Goal: Task Accomplishment & Management: Manage account settings

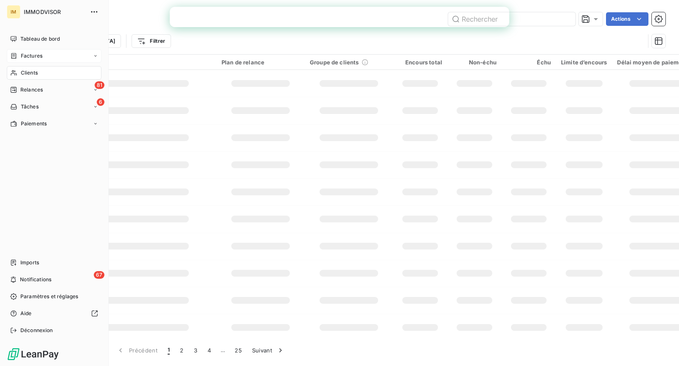
click at [12, 53] on icon at bounding box center [13, 56] width 5 height 6
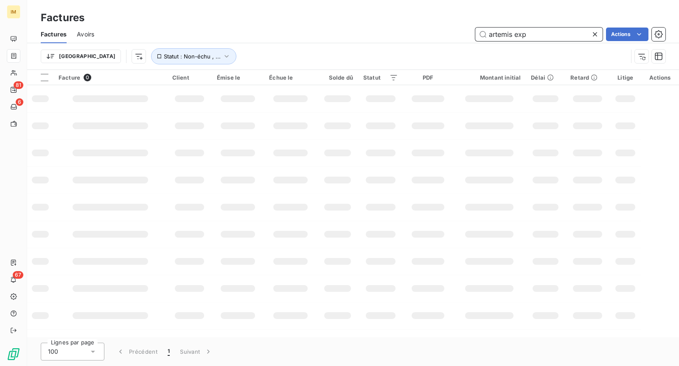
click at [493, 32] on input "artemis exp" at bounding box center [538, 35] width 127 height 14
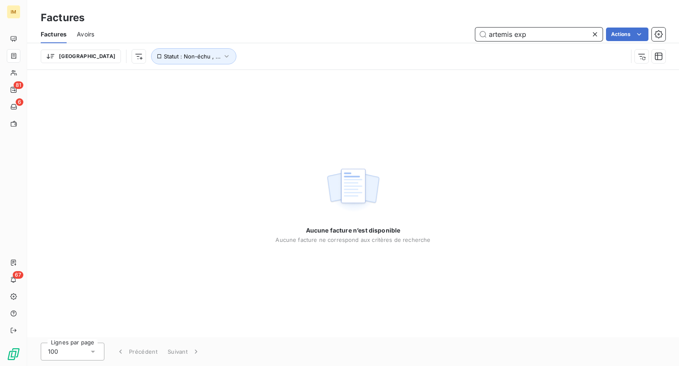
click at [493, 32] on input "artemis exp" at bounding box center [538, 35] width 127 height 14
type input "'"
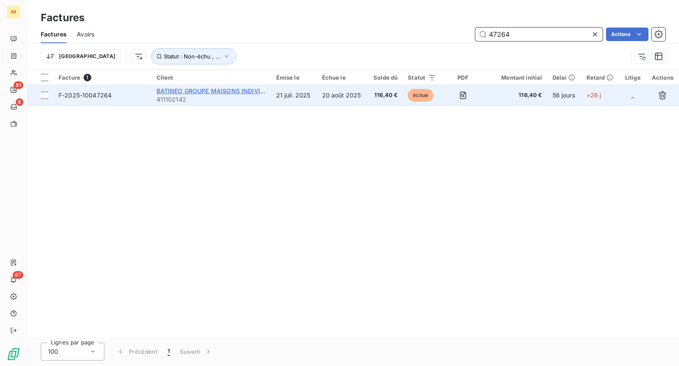
type input "47264"
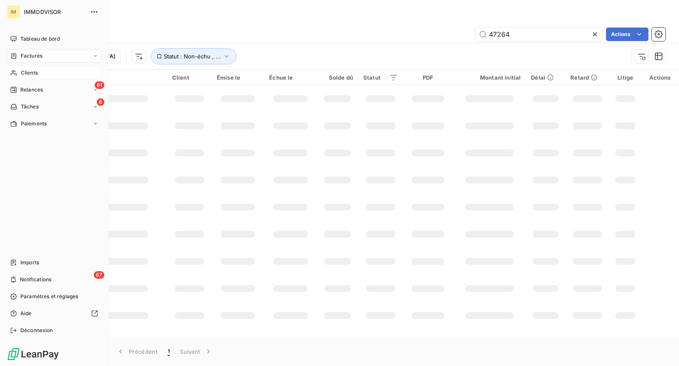
click at [25, 78] on div "Clients" at bounding box center [54, 73] width 95 height 14
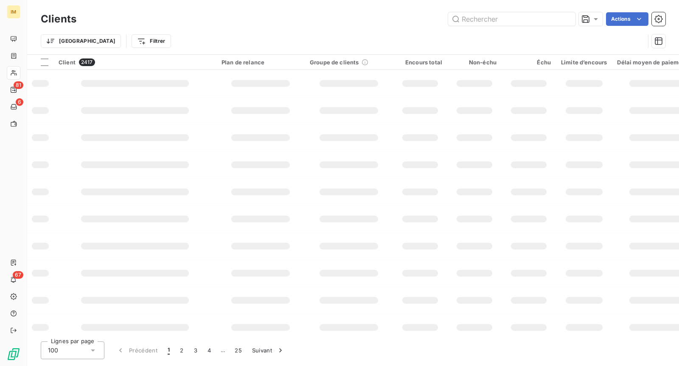
click at [493, 33] on div "Trier Filtrer" at bounding box center [342, 41] width 603 height 16
click at [495, 11] on div "Clients Actions" at bounding box center [353, 19] width 624 height 18
click at [492, 17] on input "text" at bounding box center [511, 19] width 127 height 14
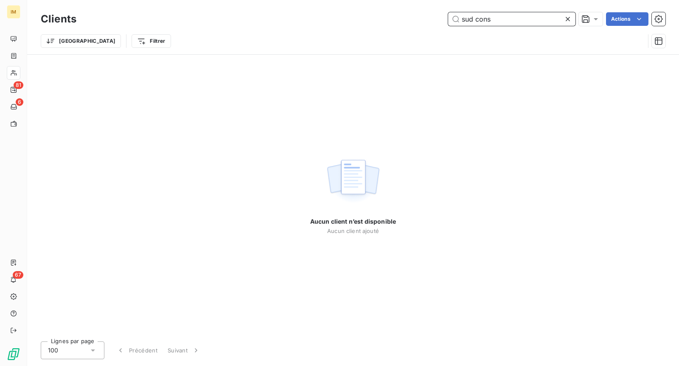
click at [489, 20] on input "sud cons" at bounding box center [511, 19] width 127 height 14
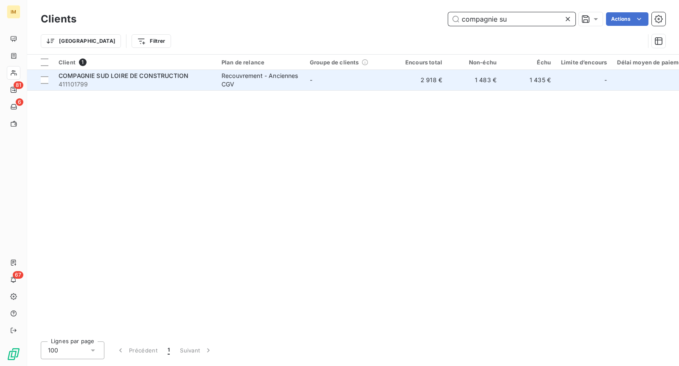
type input "compagnie su"
click at [259, 78] on div "Recouvrement - Anciennes CGV" at bounding box center [260, 80] width 78 height 17
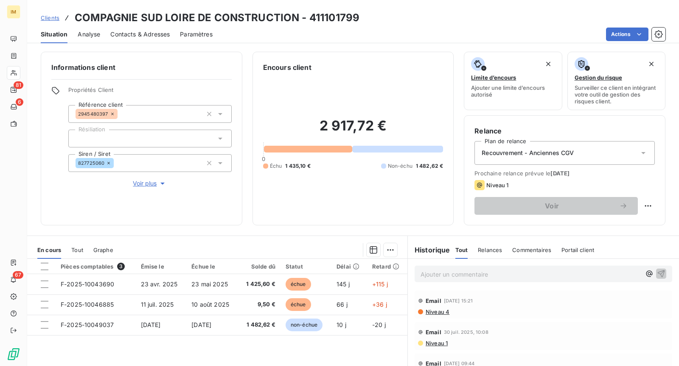
click at [612, 37] on html "IM 81 6 67 Clients COMPAGNIE SUD LOIRE DE CONSTRUCTION - 411101799 Situation An…" at bounding box center [339, 183] width 679 height 366
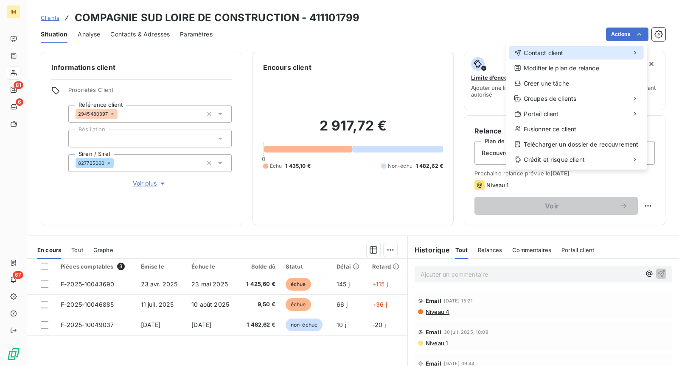
click at [550, 50] on span "Contact client" at bounding box center [542, 53] width 39 height 8
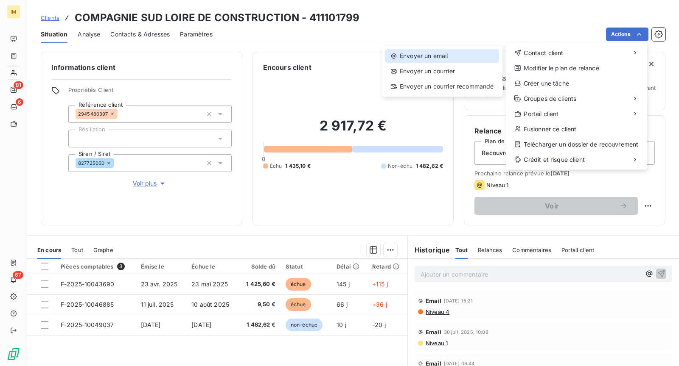
click at [456, 59] on div "Envoyer un email" at bounding box center [442, 56] width 114 height 14
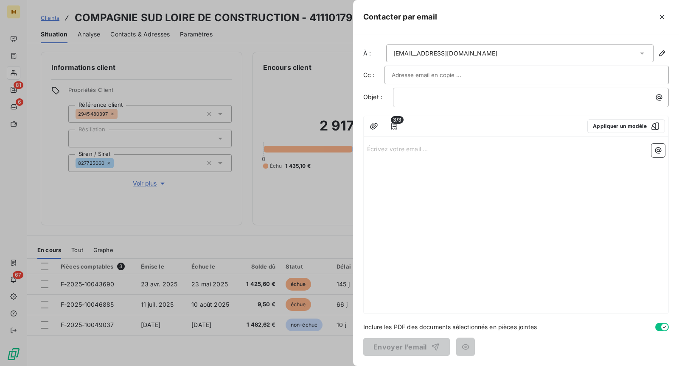
click at [479, 70] on div at bounding box center [526, 75] width 270 height 13
click at [506, 22] on div at bounding box center [553, 17] width 232 height 14
click at [427, 69] on input "text" at bounding box center [436, 75] width 91 height 13
drag, startPoint x: 519, startPoint y: 28, endPoint x: 520, endPoint y: 34, distance: 6.4
click at [519, 28] on div "Contacter par email" at bounding box center [516, 17] width 326 height 34
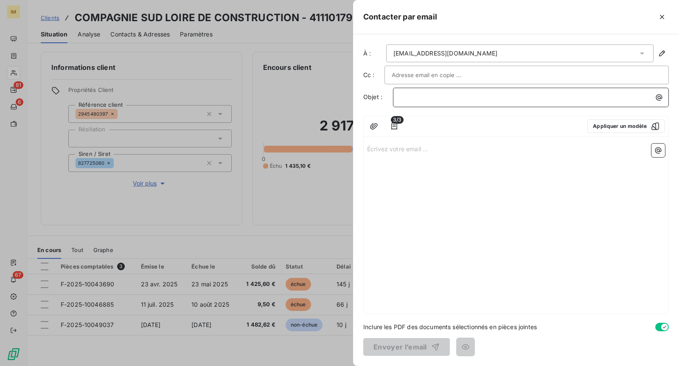
click at [497, 94] on p "﻿" at bounding box center [532, 97] width 265 height 10
click at [467, 158] on div "Écrivez votre email ... ﻿" at bounding box center [515, 226] width 305 height 173
click at [452, 146] on p "Écrivez votre email ... ﻿" at bounding box center [516, 149] width 298 height 10
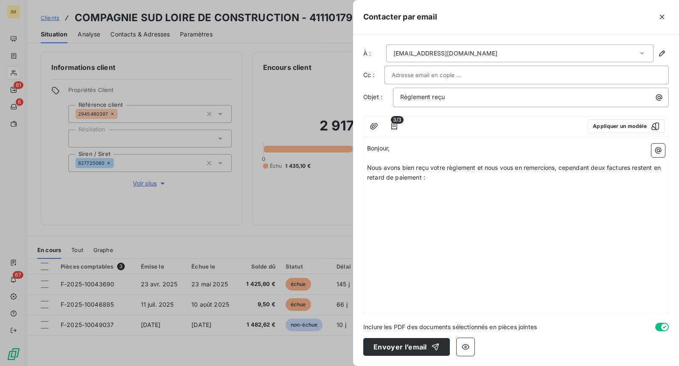
click at [665, 152] on div "Bonjour, ﻿ Nous avons bien reçu votre règlement et nous vous en remercions, cep…" at bounding box center [515, 226] width 305 height 173
click at [659, 148] on icon "button" at bounding box center [658, 150] width 8 height 8
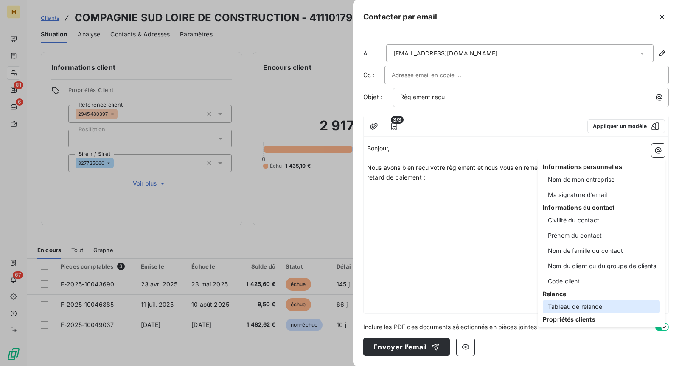
click at [611, 308] on div "Tableau de relance" at bounding box center [600, 307] width 117 height 14
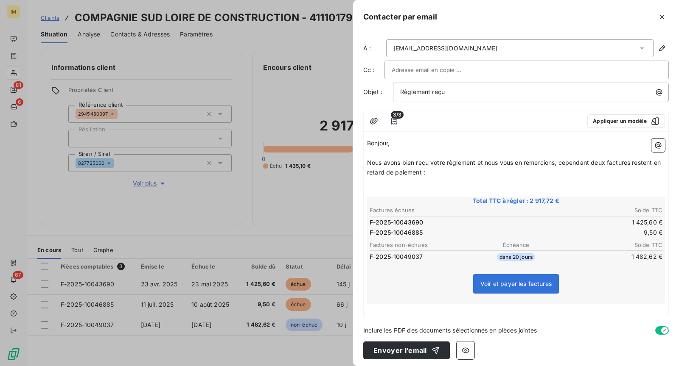
scroll to position [6, 0]
click at [395, 120] on icon "button" at bounding box center [394, 121] width 8 height 8
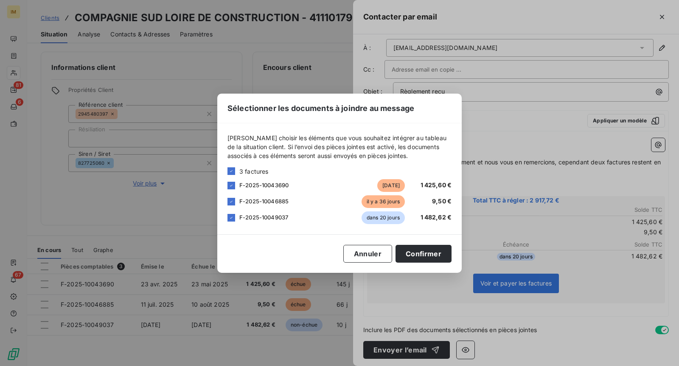
drag, startPoint x: 228, startPoint y: 217, endPoint x: 235, endPoint y: 222, distance: 8.5
click at [229, 218] on icon at bounding box center [231, 217] width 5 height 5
click at [430, 256] on button "Confirmer" at bounding box center [423, 254] width 56 height 18
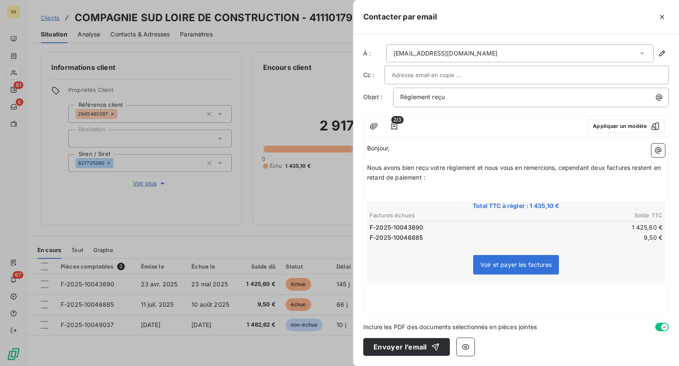
scroll to position [0, 0]
click at [540, 307] on div "Bonjour, ﻿ Nous avons bien reçu votre règlement et nous vous en remercions, cep…" at bounding box center [515, 226] width 305 height 173
click at [531, 298] on div "Bonjour, ﻿ Nous avons bien reçu votre règlement et nous vous en remercions, cep…" at bounding box center [515, 226] width 305 height 173
drag, startPoint x: 391, startPoint y: 281, endPoint x: 400, endPoint y: 294, distance: 16.1
click at [391, 281] on div "Voir et payer les factures" at bounding box center [515, 267] width 295 height 36
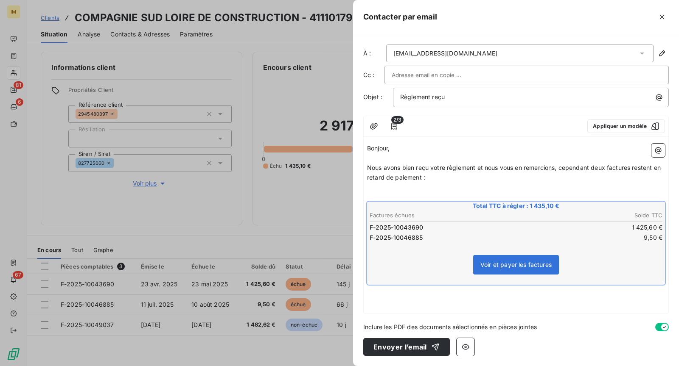
click at [402, 296] on div "Bonjour, ﻿ Nous avons bien reçu votre règlement et nous vous en remercions, cep…" at bounding box center [515, 226] width 305 height 173
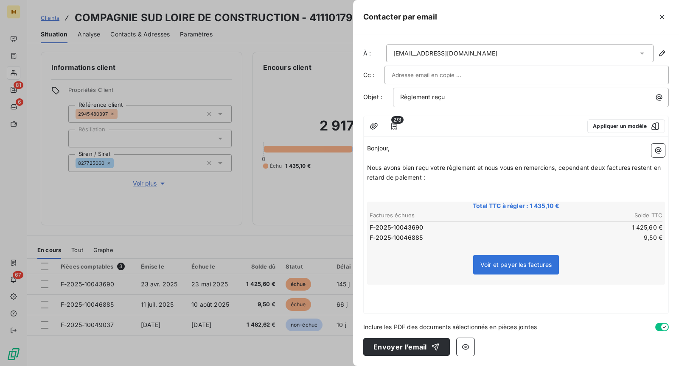
click at [513, 296] on div "Bonjour, ﻿ Nous avons bien reçu votre règlement et nous vous en remercions, cep…" at bounding box center [515, 226] width 305 height 173
click at [660, 269] on div "Voir et payer les factures" at bounding box center [515, 267] width 295 height 36
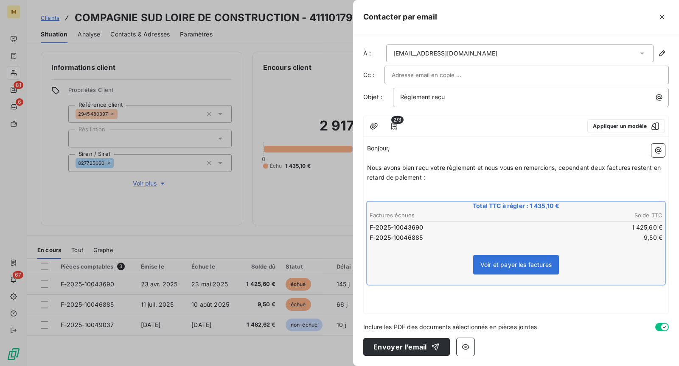
click at [665, 277] on div "Bonjour, ﻿ Nous avons bien reçu votre règlement et nous vous en remercions, cep…" at bounding box center [515, 226] width 305 height 173
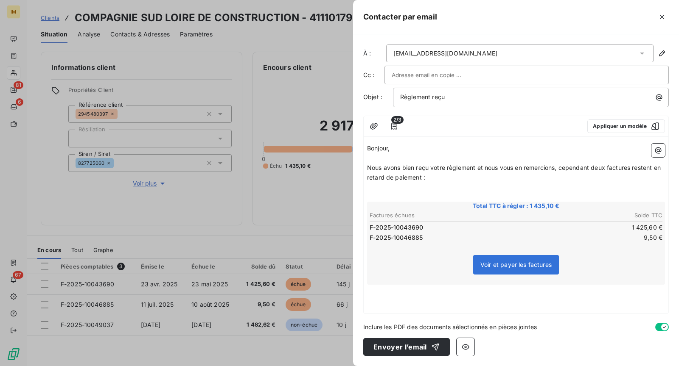
click at [666, 275] on div "Bonjour, ﻿ Nous avons bien reçu votre règlement et nous vous en remercions, cep…" at bounding box center [515, 226] width 305 height 173
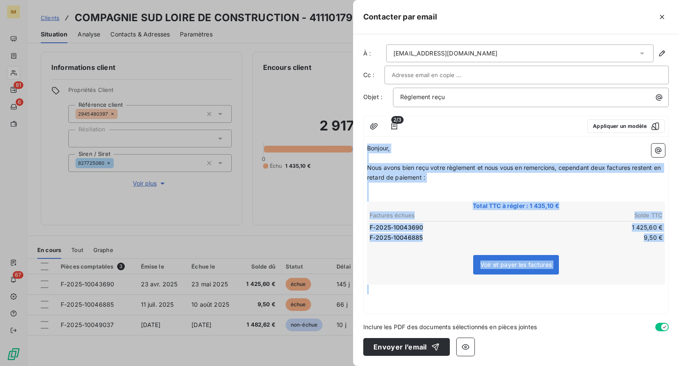
click at [515, 298] on div "Bonjour, ﻿ Nous avons bien reçu votre règlement et nous vous en remercions, cep…" at bounding box center [515, 226] width 305 height 173
click at [387, 296] on div "Bonjour, ﻿ Nous avons bien reçu votre règlement et nous vous en remercions, cep…" at bounding box center [515, 226] width 305 height 173
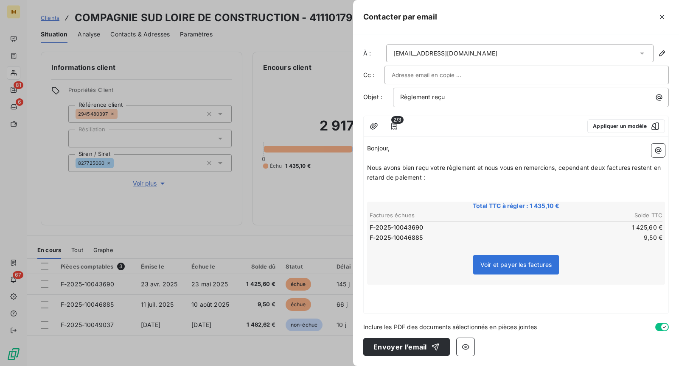
click at [370, 290] on p "﻿" at bounding box center [516, 290] width 298 height 10
type button "on"
click at [500, 301] on p "Merci de bien vouloir régulariser la situ" at bounding box center [516, 300] width 298 height 10
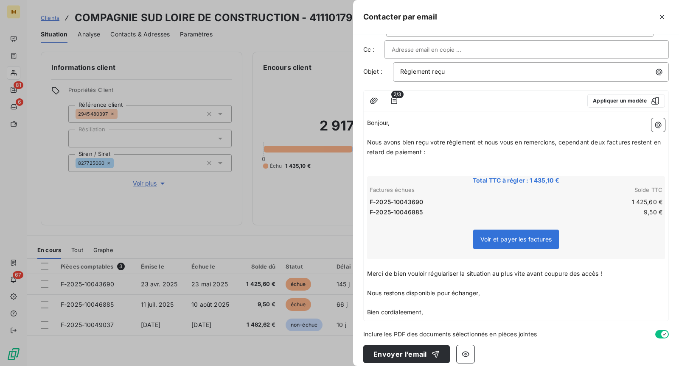
scroll to position [30, 0]
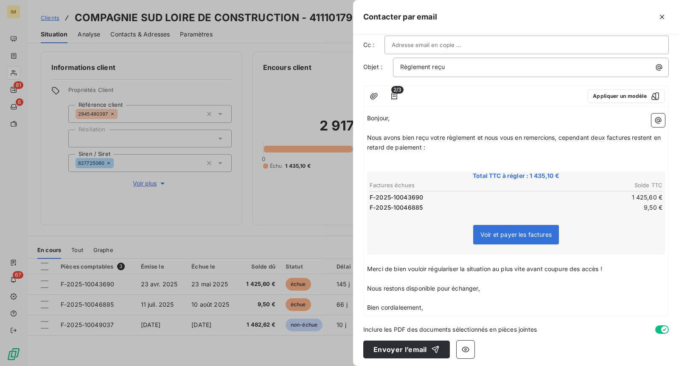
click at [405, 307] on span "Bien cordialeement," at bounding box center [395, 307] width 56 height 7
click at [450, 308] on p "Bien cordialement," at bounding box center [516, 308] width 298 height 10
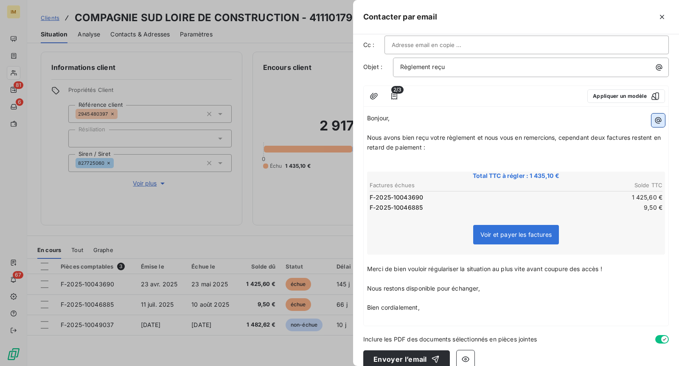
click at [654, 118] on icon "button" at bounding box center [658, 120] width 8 height 8
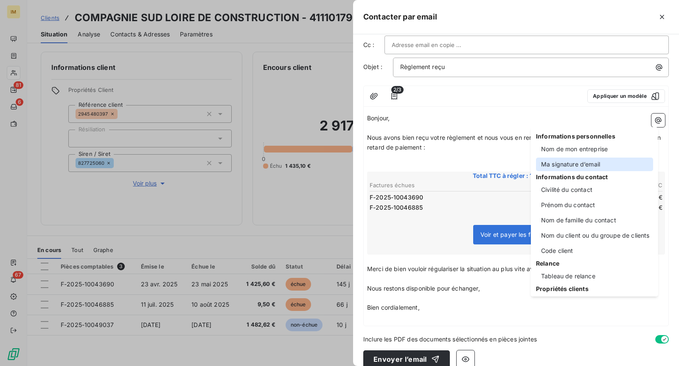
click at [587, 164] on div "Ma signature d’email" at bounding box center [594, 165] width 117 height 14
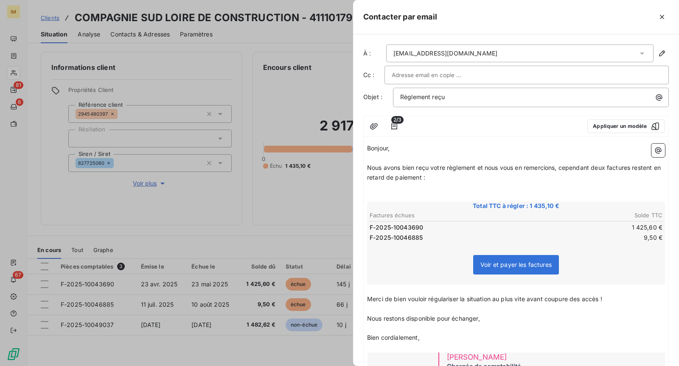
scroll to position [115, 0]
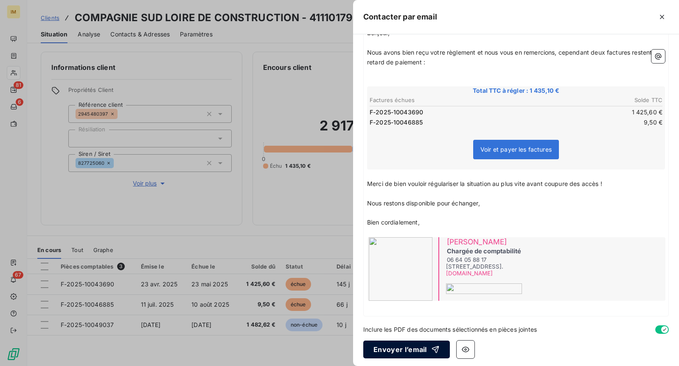
click at [397, 348] on button "Envoyer l’email" at bounding box center [406, 350] width 87 height 18
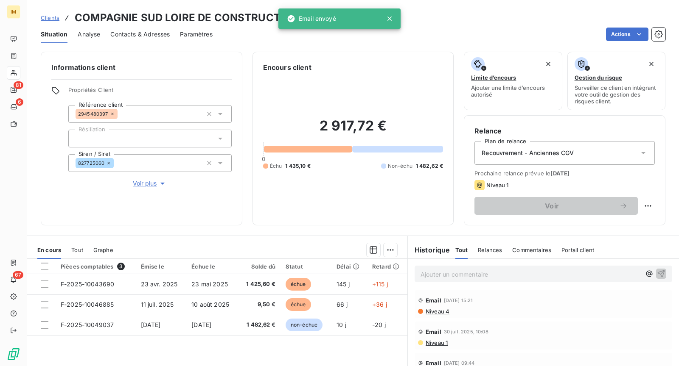
scroll to position [0, 0]
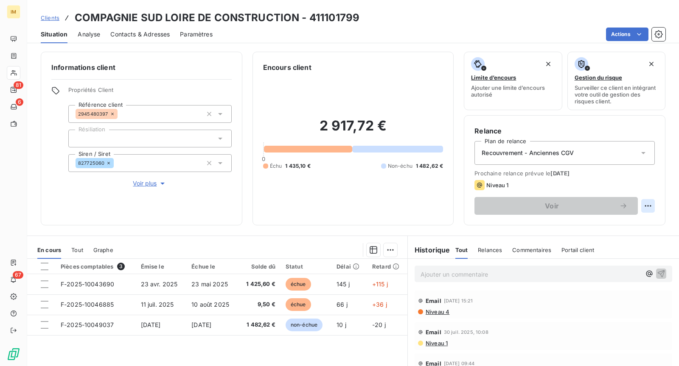
click at [643, 204] on html "IM 81 6 67 Clients COMPAGNIE SUD LOIRE DE CONSTRUCTION - 411101799 Situation An…" at bounding box center [339, 183] width 679 height 366
click at [626, 228] on div "Replanifier cette action" at bounding box center [606, 224] width 76 height 14
select select "8"
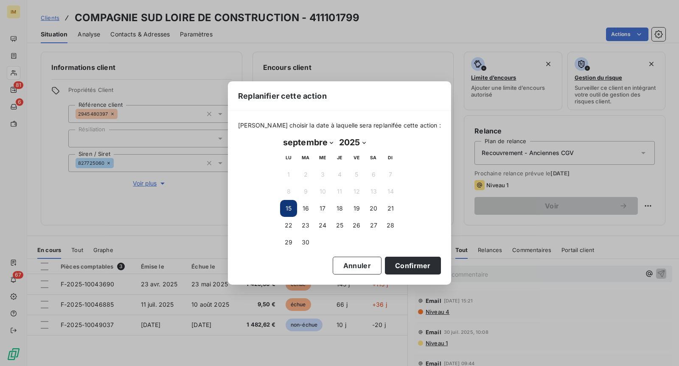
click at [207, 187] on div "Replanifier cette action [PERSON_NAME] choisir la date à laquelle sera replanif…" at bounding box center [339, 183] width 679 height 366
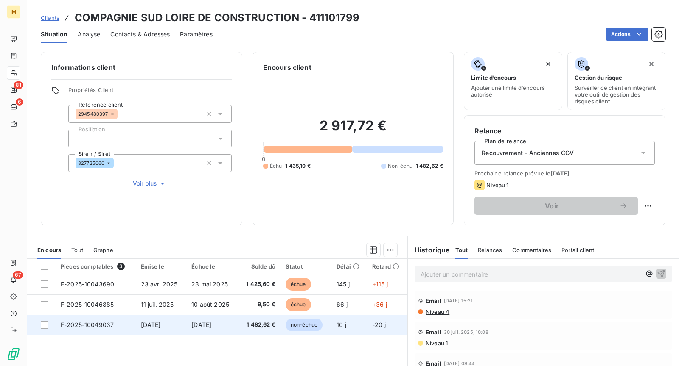
click at [229, 326] on td "[DATE]" at bounding box center [212, 325] width 52 height 20
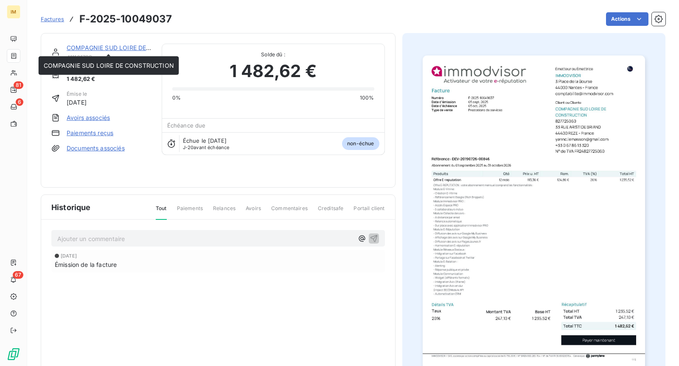
click at [101, 47] on link "COMPAGNIE SUD LOIRE DE CONSTRUCTION" at bounding box center [132, 47] width 130 height 7
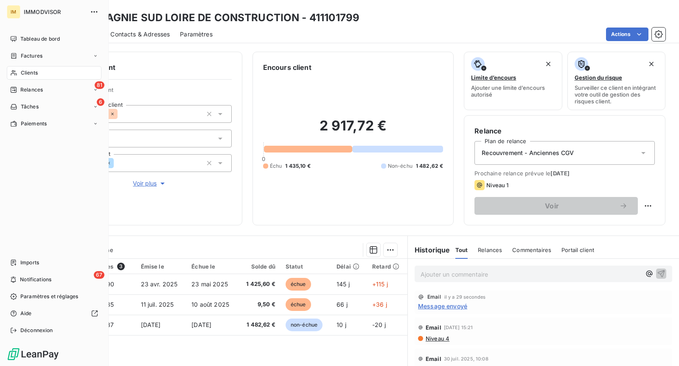
click at [24, 69] on div "Clients" at bounding box center [54, 73] width 95 height 14
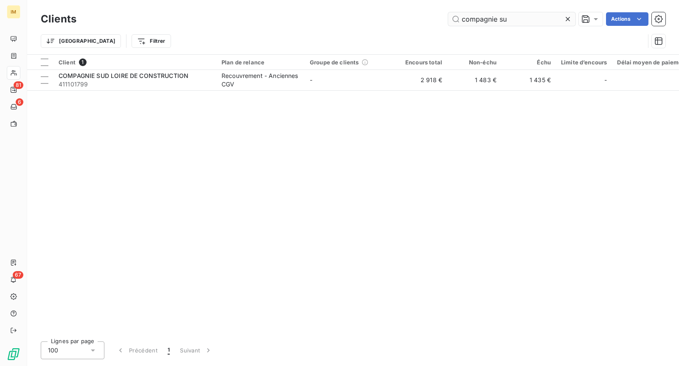
click at [505, 17] on input "compagnie su" at bounding box center [511, 19] width 127 height 14
click at [504, 17] on input "compagnie su" at bounding box center [511, 19] width 127 height 14
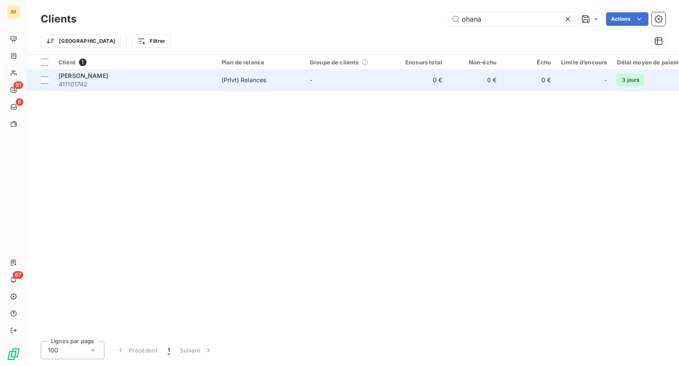
type input "ohana"
click at [257, 89] on td "(Prlvt) Relances" at bounding box center [260, 80] width 88 height 20
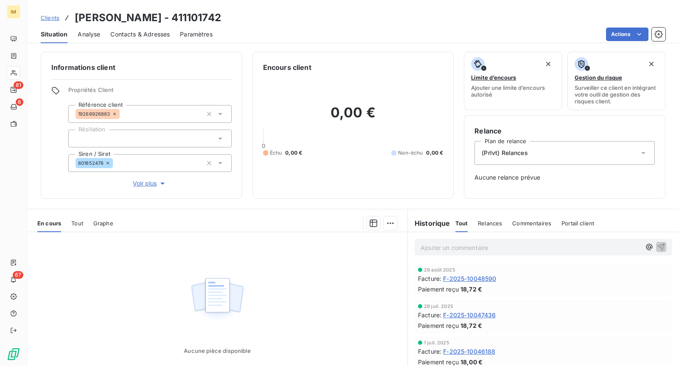
drag, startPoint x: 207, startPoint y: 38, endPoint x: 251, endPoint y: 38, distance: 43.7
click at [208, 38] on span "Paramètres" at bounding box center [196, 34] width 33 height 8
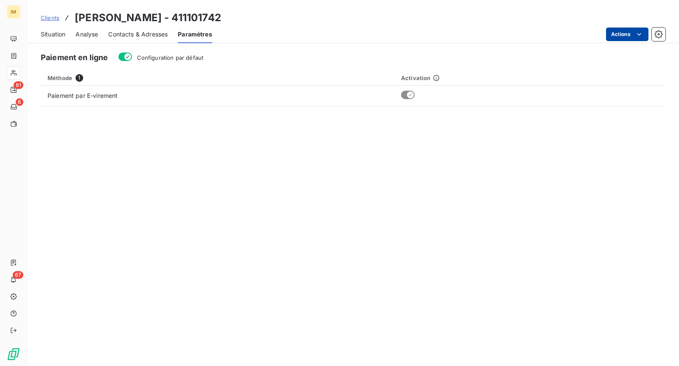
click at [614, 38] on html "IM 81 6 67 Clients [PERSON_NAME] - 411101742 Situation Analyse Contacts & Adres…" at bounding box center [339, 183] width 679 height 366
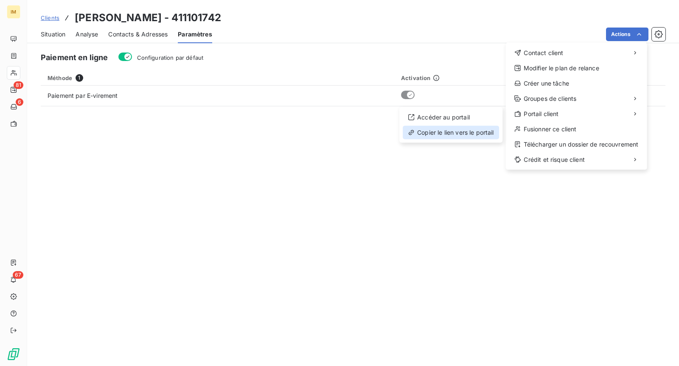
click at [460, 131] on div "Copier le lien vers le portail" at bounding box center [450, 133] width 96 height 14
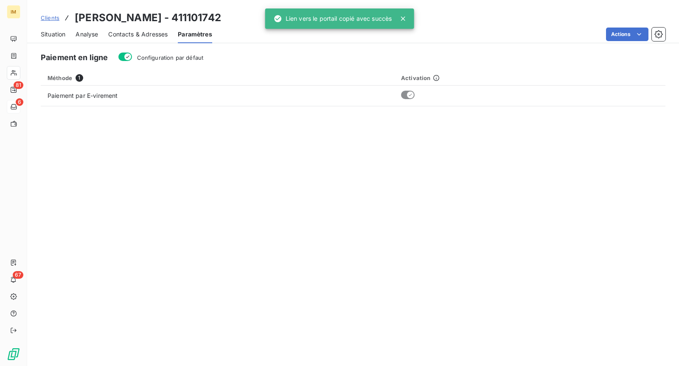
click at [18, 103] on div "6" at bounding box center [14, 107] width 14 height 14
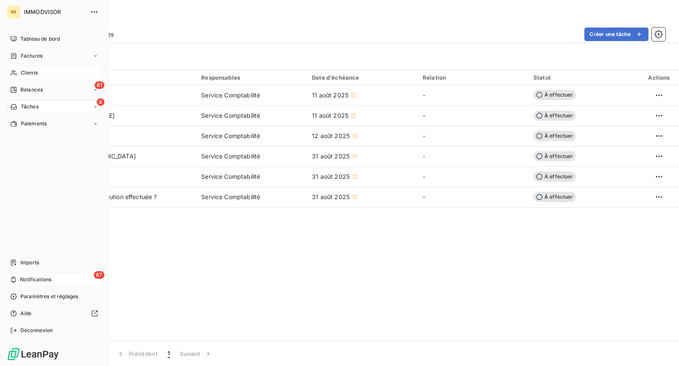
click at [43, 277] on span "Notifications" at bounding box center [35, 280] width 31 height 8
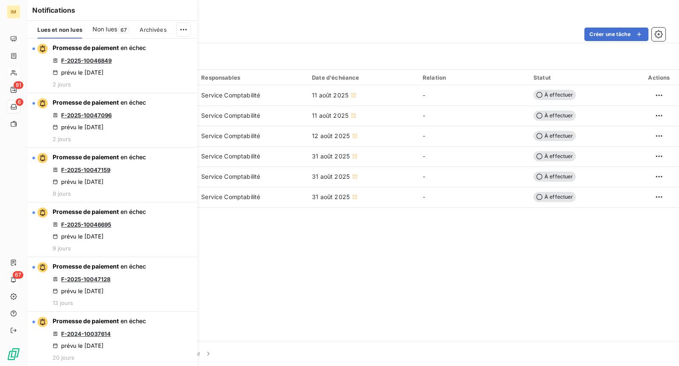
click at [100, 27] on span "Non lues" at bounding box center [104, 29] width 25 height 8
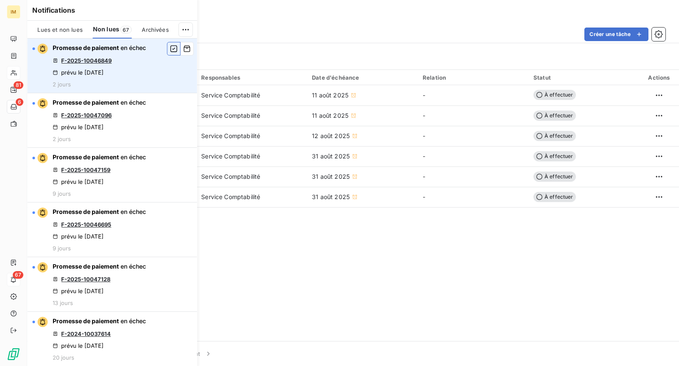
click at [170, 50] on icon "button" at bounding box center [174, 49] width 8 height 8
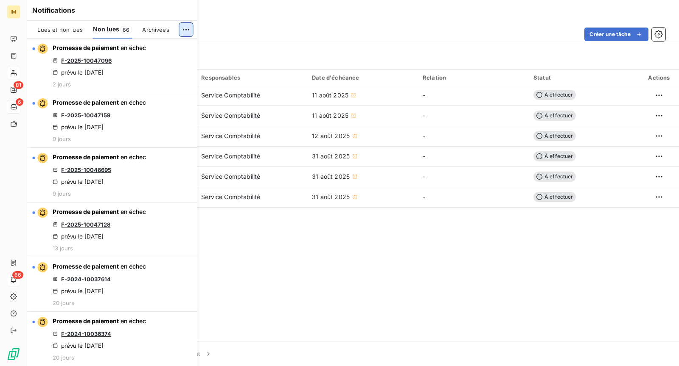
click at [191, 27] on div "Lues et non lues Non lues 66 Archivées" at bounding box center [112, 30] width 170 height 18
click at [187, 29] on html "IM 81 6 66 Tâches À effectuer Effectuées Créer une tâche Filtrer Tâche 6 Respon…" at bounding box center [339, 183] width 679 height 366
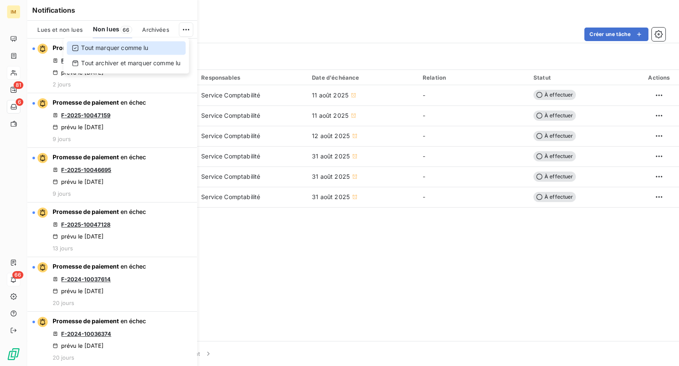
click at [167, 48] on div "Tout marquer comme lu" at bounding box center [126, 48] width 119 height 14
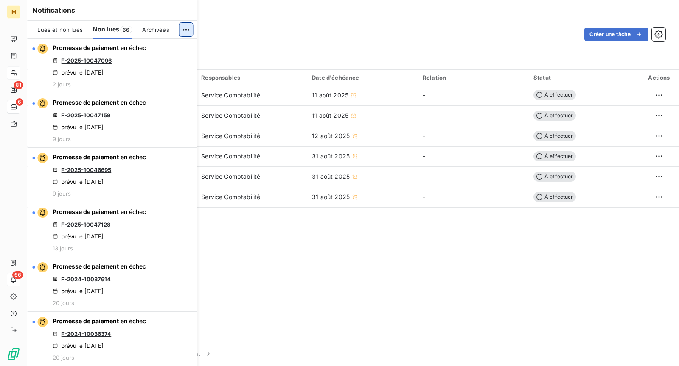
click at [181, 30] on html "IM 81 6 66 Tâches À effectuer Effectuées Créer une tâche Filtrer Tâche 6 Respon…" at bounding box center [339, 183] width 679 height 366
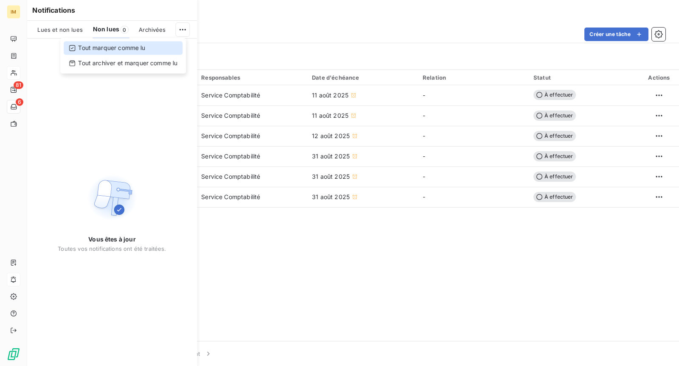
click at [167, 45] on div "Tout marquer comme lu" at bounding box center [123, 48] width 119 height 14
click at [59, 29] on span "Lues et non lues" at bounding box center [59, 29] width 45 height 7
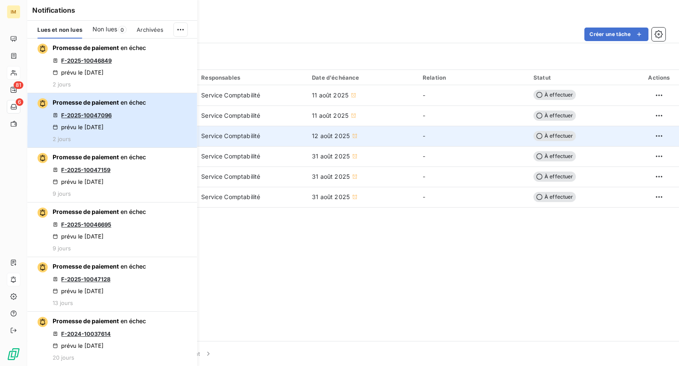
click at [133, 132] on div "Promesse de paiement en échec F-2025-10047096 prévu le [DATE] 2 jours" at bounding box center [99, 120] width 93 height 44
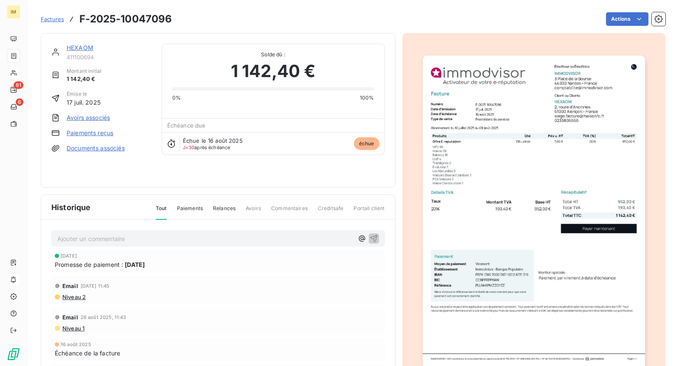
click at [54, 17] on span "Factures" at bounding box center [52, 19] width 23 height 7
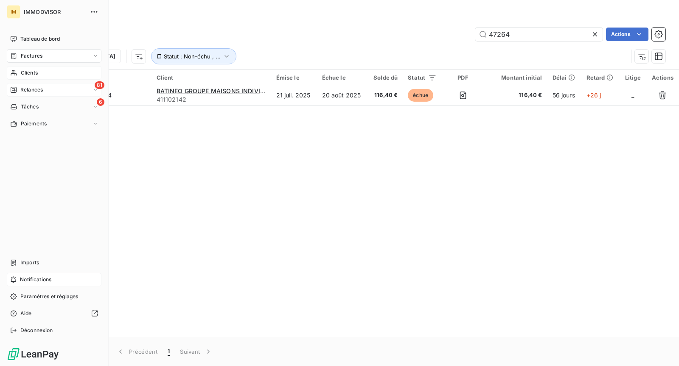
click at [18, 91] on div "Relances" at bounding box center [26, 90] width 33 height 8
